Goal: Navigation & Orientation: Find specific page/section

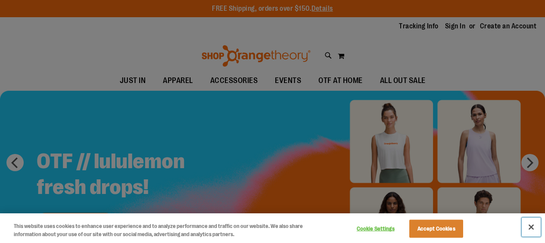
click at [534, 229] on button "Close" at bounding box center [531, 227] width 19 height 19
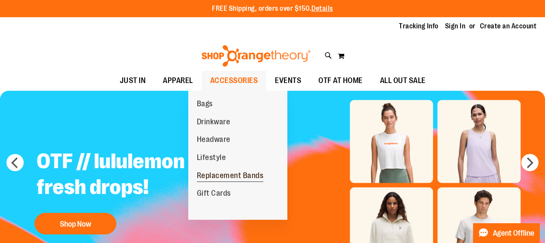
click at [240, 177] on span "Replacement Bands" at bounding box center [230, 177] width 67 height 11
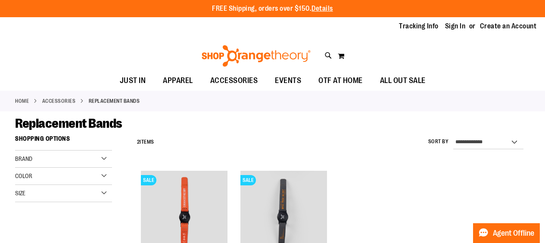
click at [26, 101] on link "Home" at bounding box center [22, 101] width 14 height 8
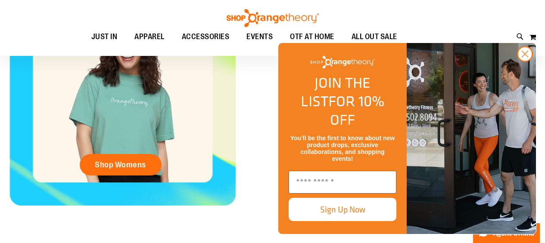
scroll to position [383, 0]
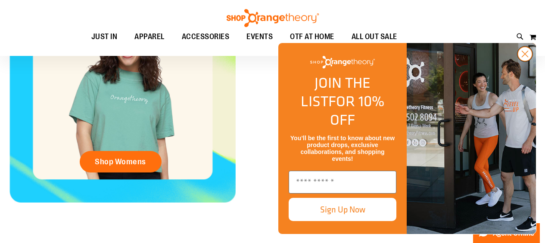
click at [519, 61] on circle "Close dialog" at bounding box center [525, 54] width 14 height 14
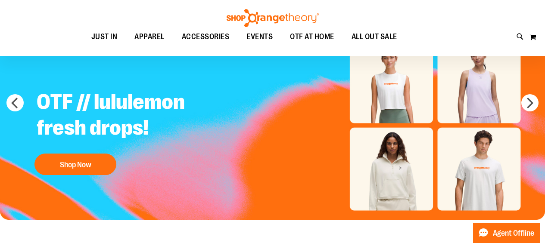
scroll to position [0, 0]
